Goal: Task Accomplishment & Management: Manage account settings

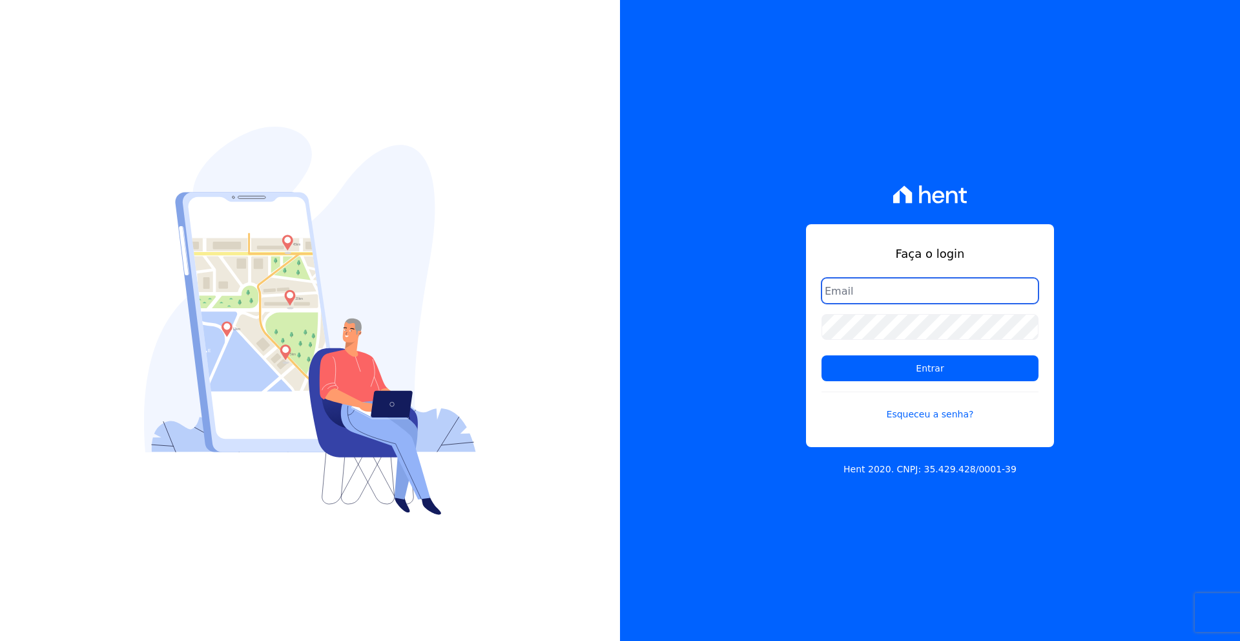
type input "[PERSON_NAME][EMAIL_ADDRESS][DOMAIN_NAME]"
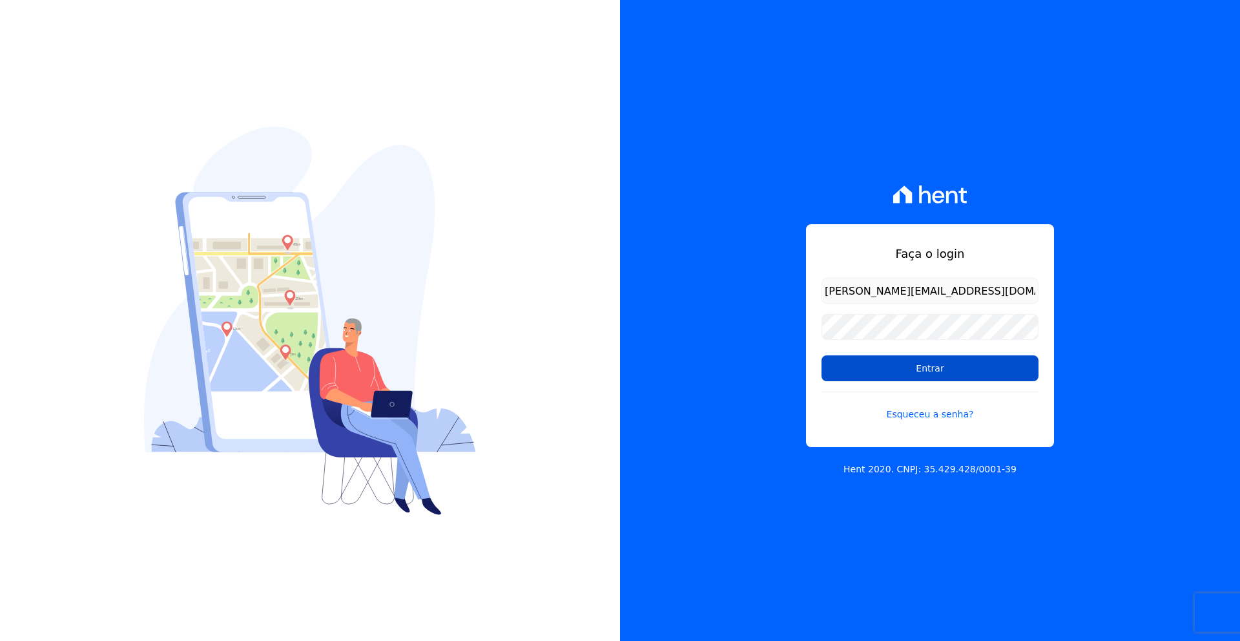
click at [931, 377] on input "Entrar" at bounding box center [930, 368] width 217 height 26
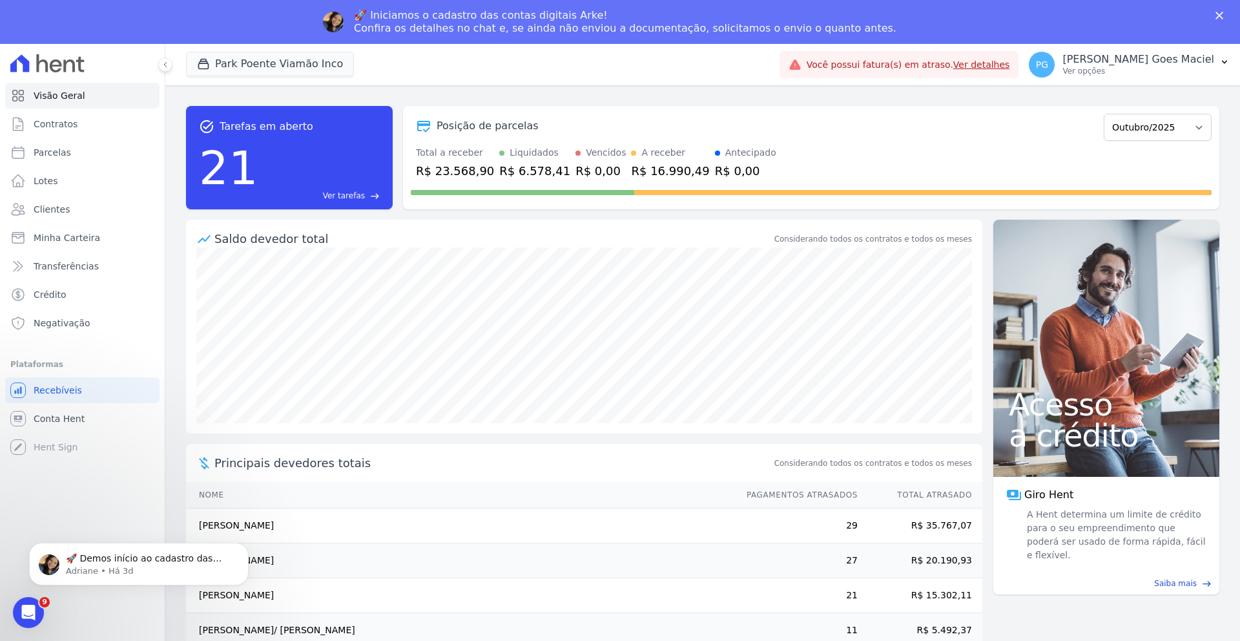
scroll to position [19, 0]
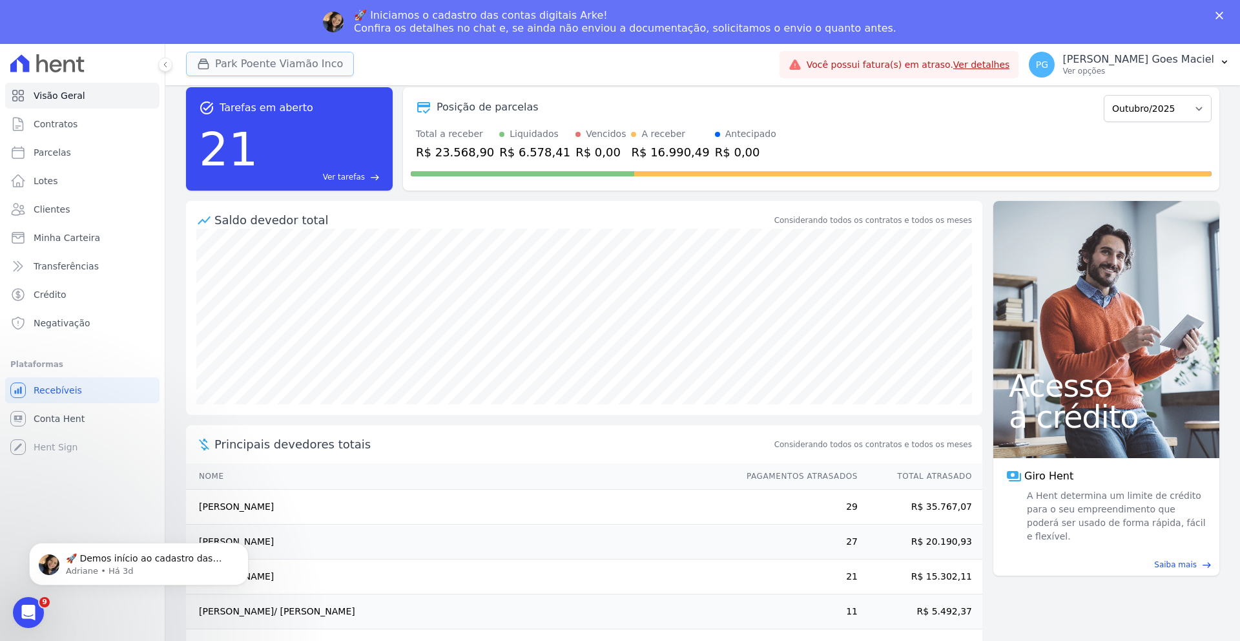
click at [305, 63] on button "Park Poente Viamão Inco" at bounding box center [270, 64] width 168 height 25
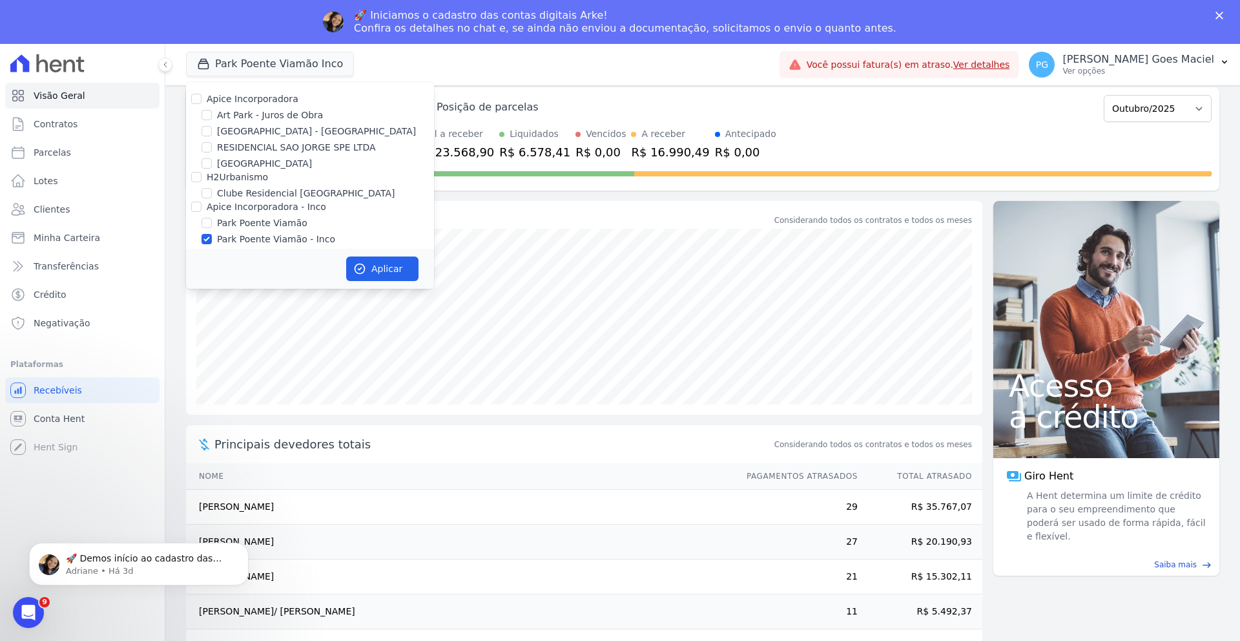
click at [233, 134] on label "Arty Park - Gravatai" at bounding box center [316, 132] width 199 height 14
click at [212, 134] on input "Arty Park - Gravatai" at bounding box center [207, 131] width 10 height 10
checkbox input "true"
click at [207, 236] on input "Park Poente Viamão - Inco" at bounding box center [207, 239] width 10 height 10
checkbox input "false"
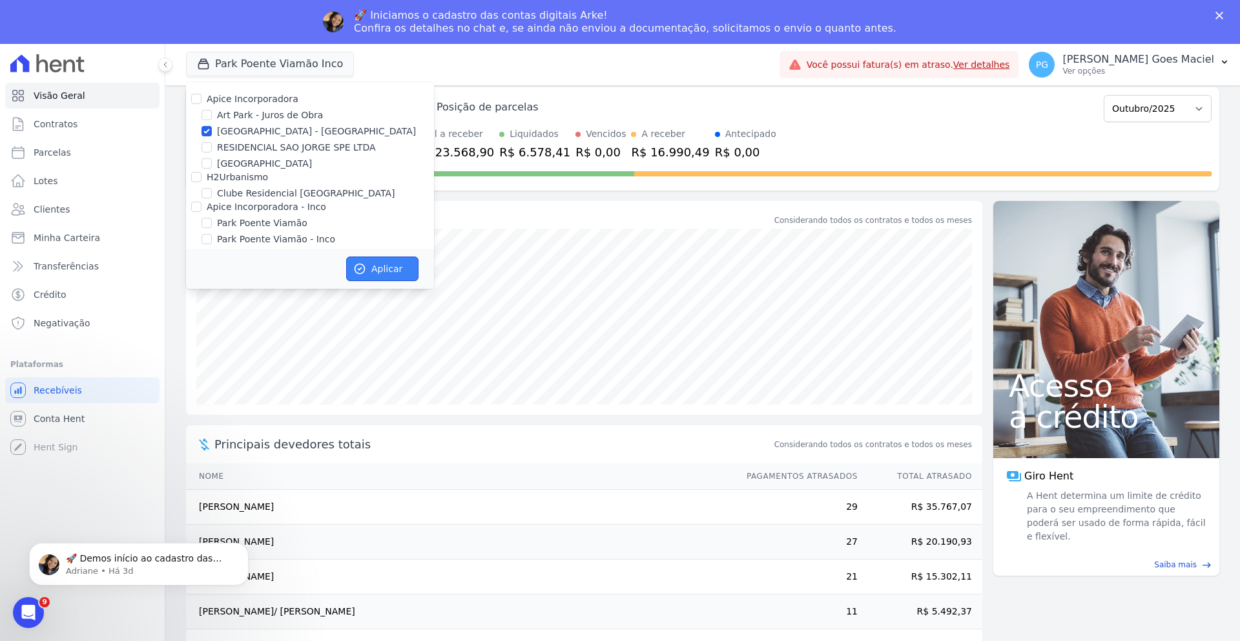
click at [379, 272] on button "Aplicar" at bounding box center [382, 268] width 72 height 25
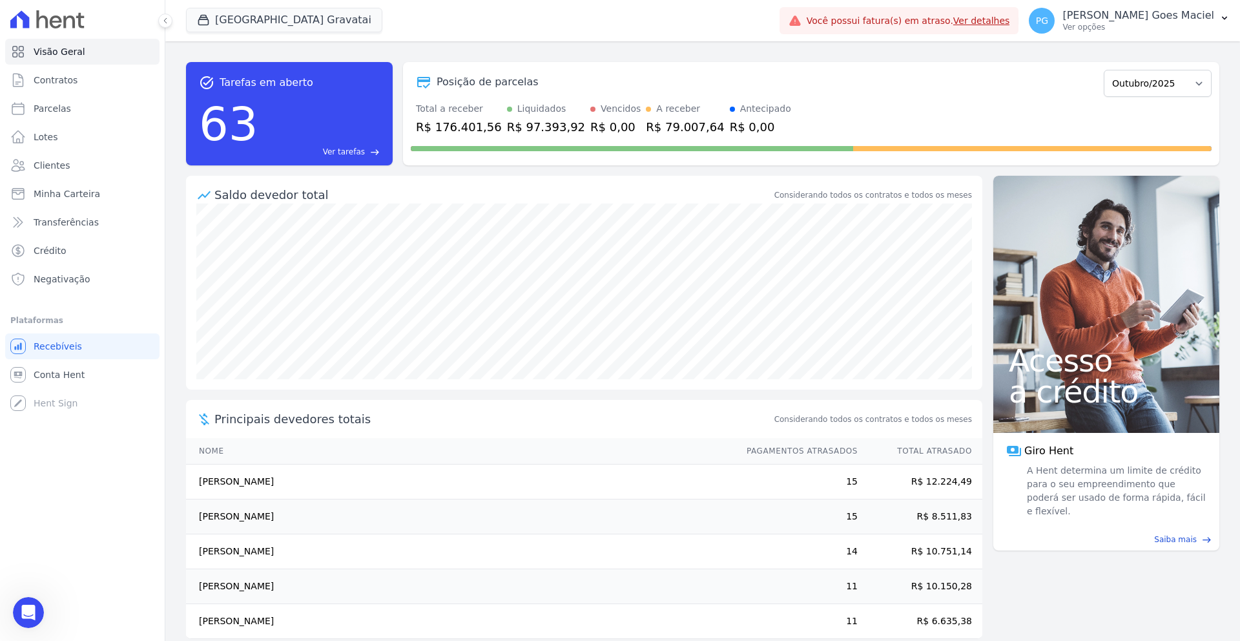
scroll to position [0, 0]
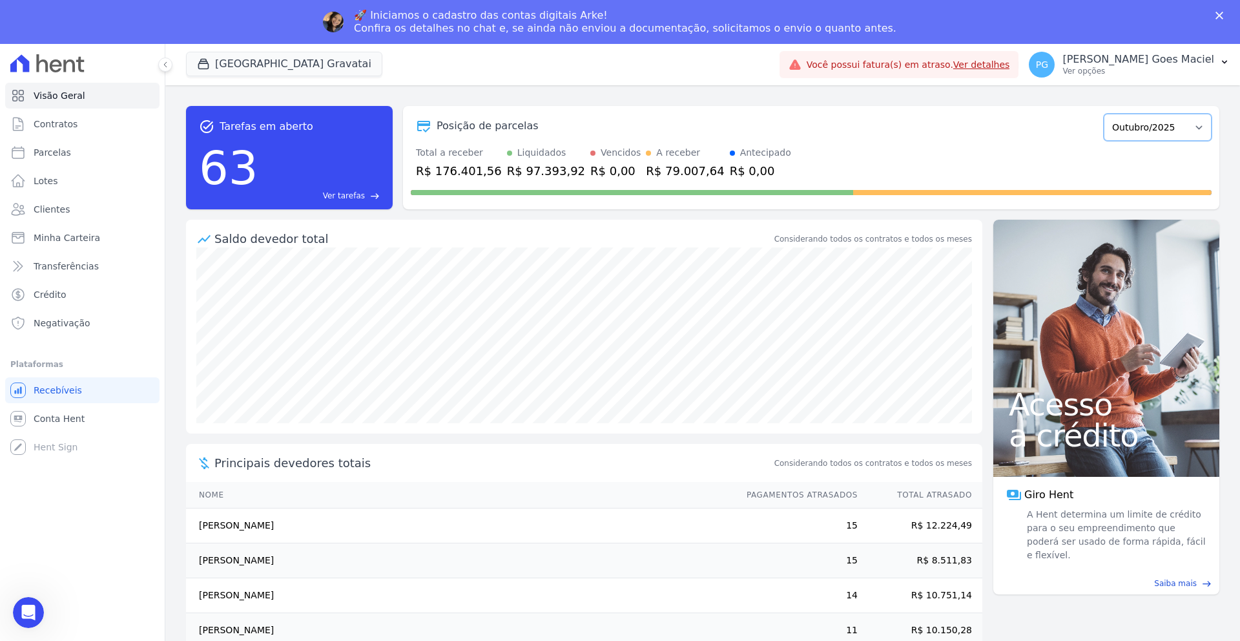
click at [1122, 116] on select "Dezembro/2023 Janeiro/2024 Fevereiro/2024 Março/2024 Abril/2024 Maio/2024 Junho…" at bounding box center [1158, 127] width 108 height 27
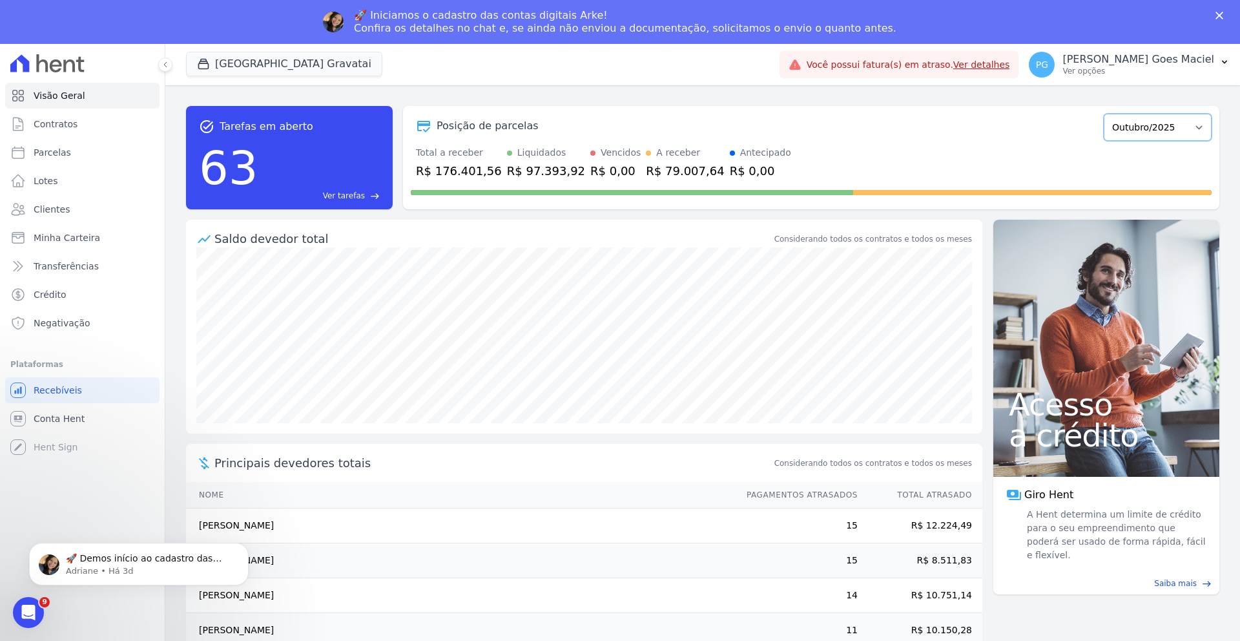
select select "09/2025"
click at [1109, 114] on select "Dezembro/2023 Janeiro/2024 Fevereiro/2024 Março/2024 Abril/2024 Maio/2024 Junho…" at bounding box center [1158, 127] width 108 height 27
